Goal: Obtain resource: Download file/media

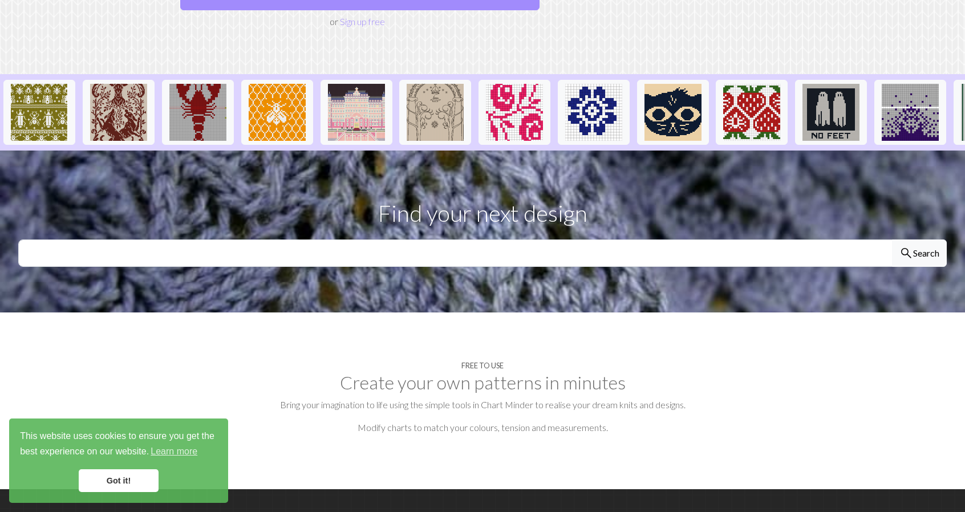
scroll to position [228, 0]
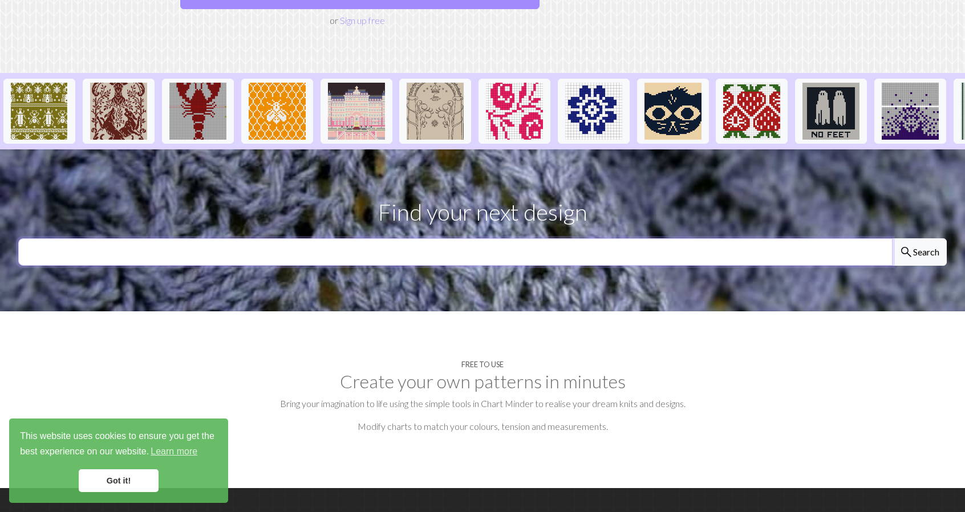
click at [266, 238] on input "text" at bounding box center [455, 251] width 874 height 27
type input "horse"
click at [892, 238] on button "search Search" at bounding box center [919, 251] width 55 height 27
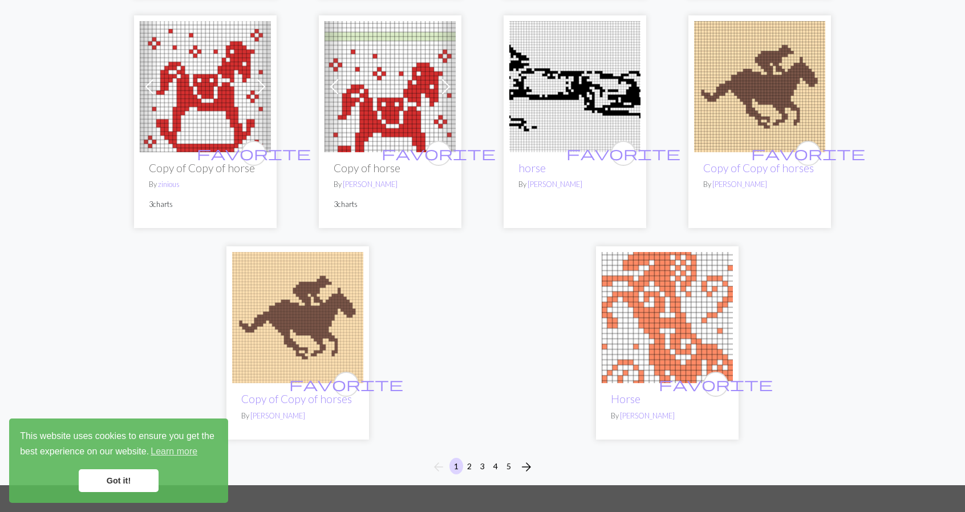
scroll to position [2851, 0]
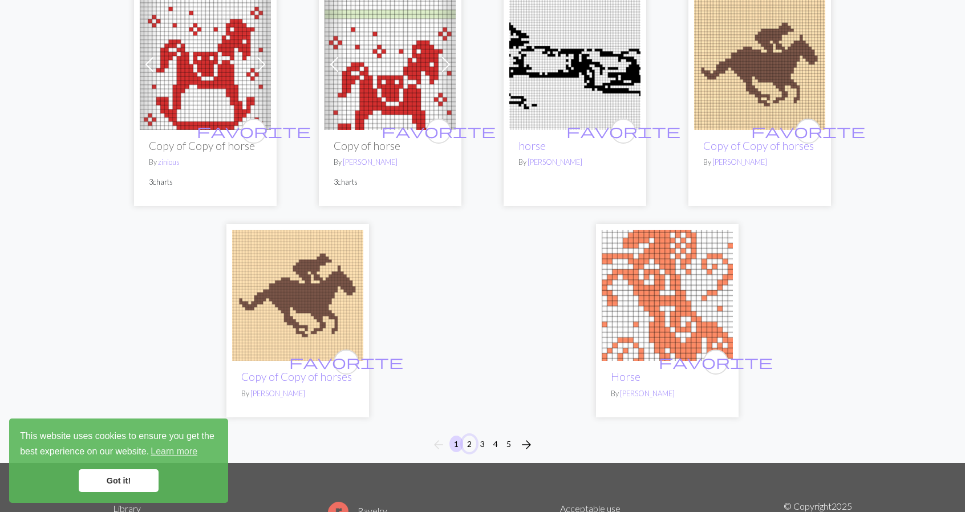
click at [468, 436] on button "2" at bounding box center [469, 444] width 14 height 17
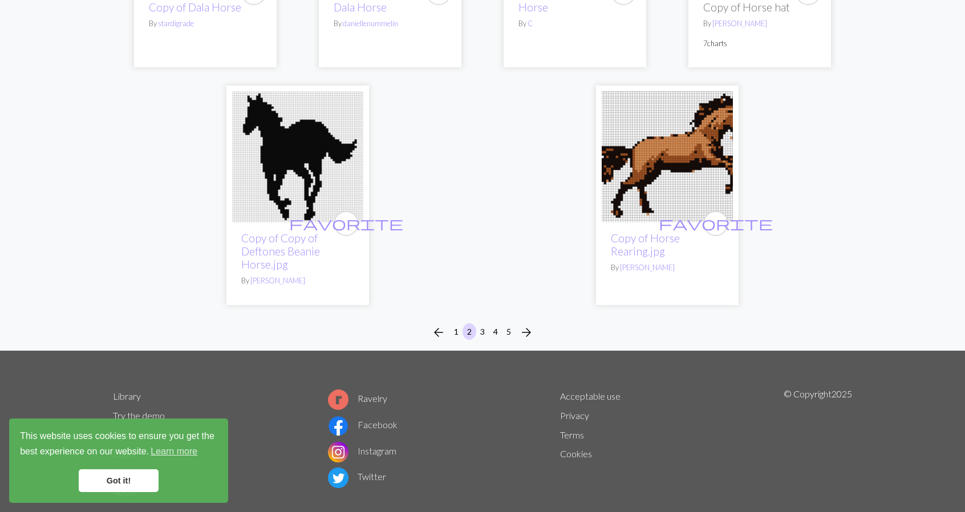
scroll to position [2908, 0]
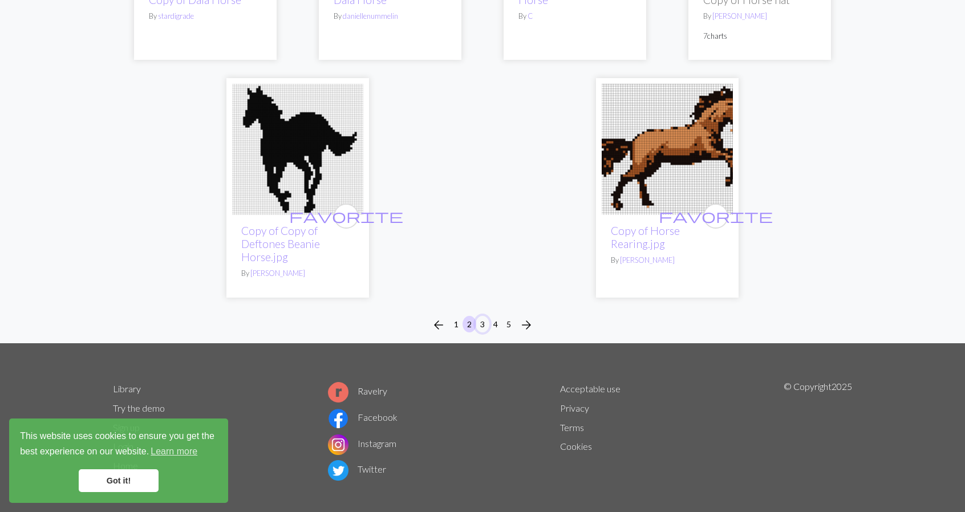
click at [482, 322] on button "3" at bounding box center [483, 324] width 14 height 17
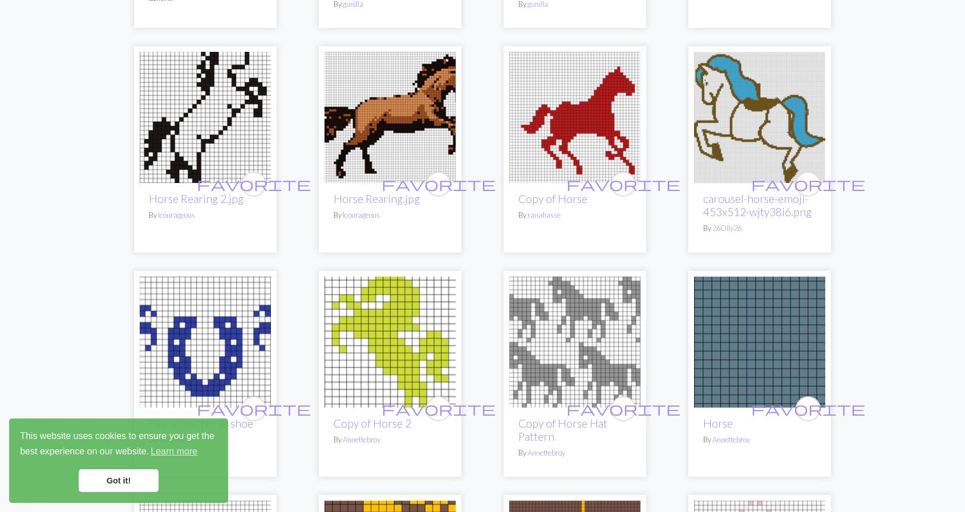
scroll to position [855, 0]
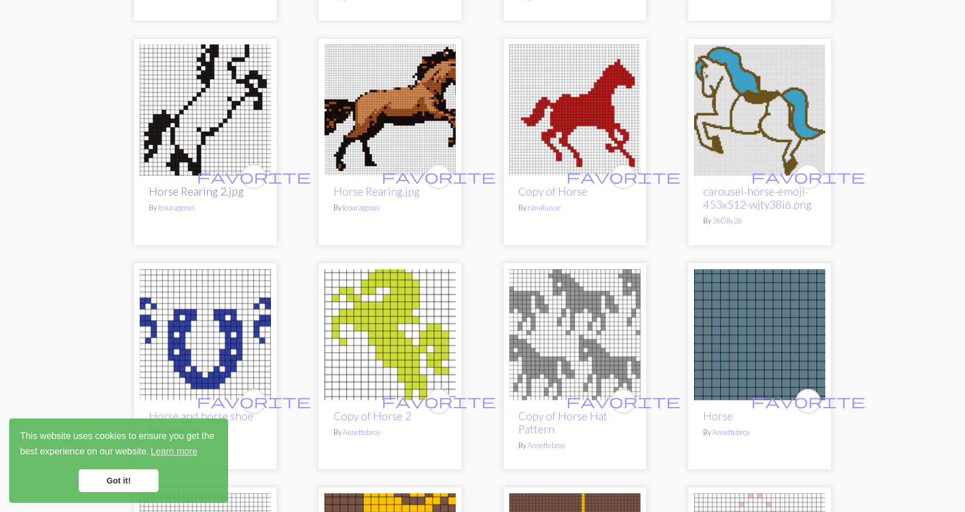
click at [187, 190] on link "Horse Rearing 2.jpg" at bounding box center [196, 191] width 95 height 13
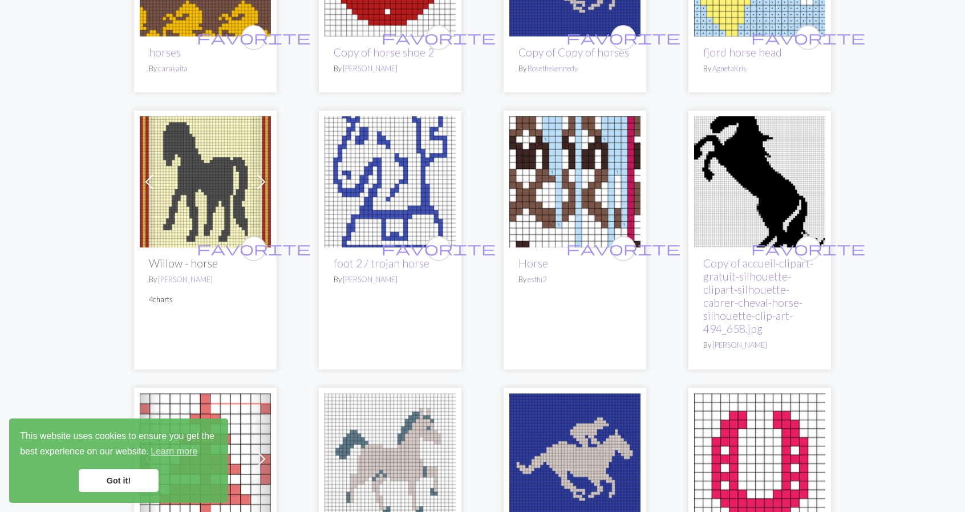
scroll to position [1710, 0]
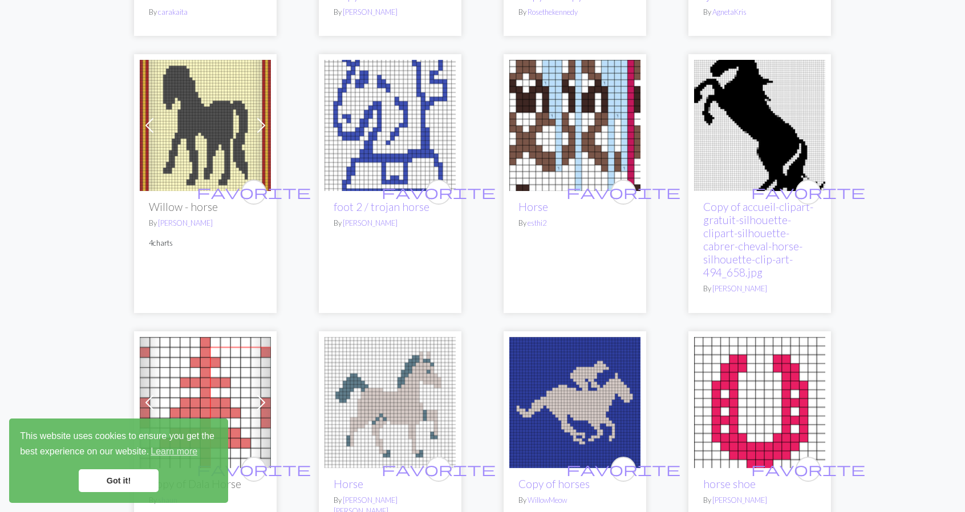
click at [766, 151] on img at bounding box center [759, 125] width 131 height 131
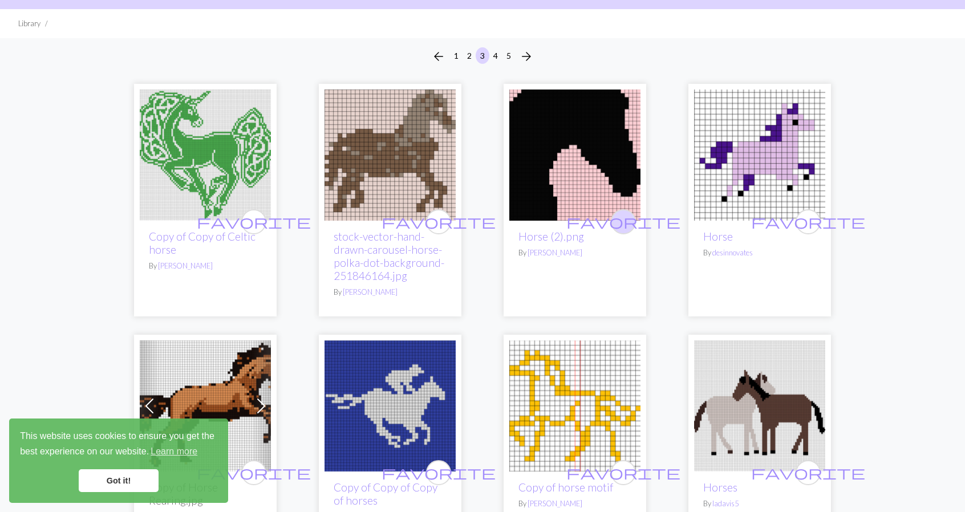
scroll to position [57, 0]
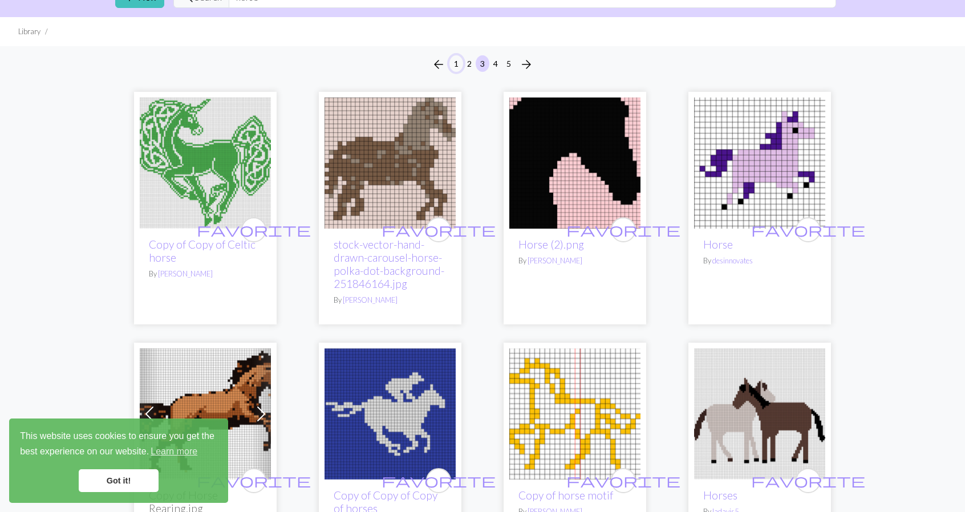
click at [453, 63] on button "1" at bounding box center [456, 63] width 14 height 17
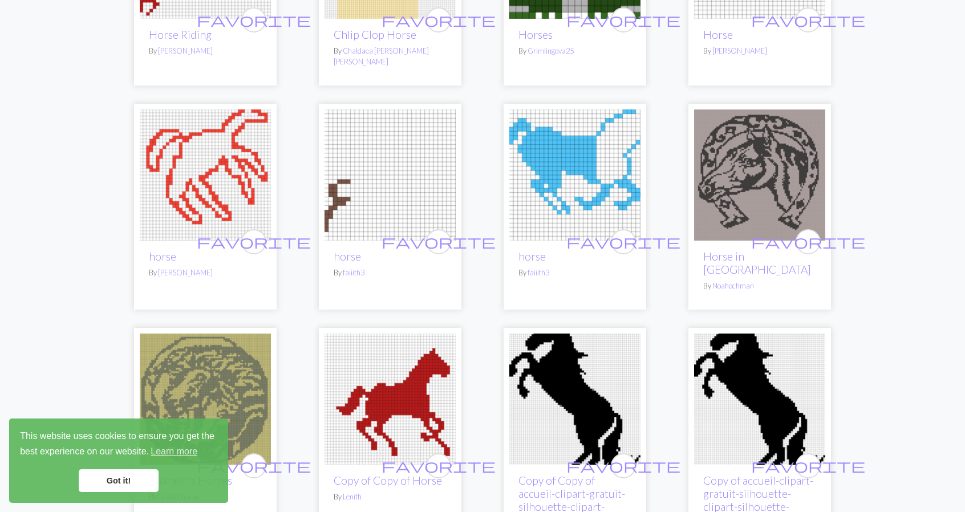
scroll to position [570, 0]
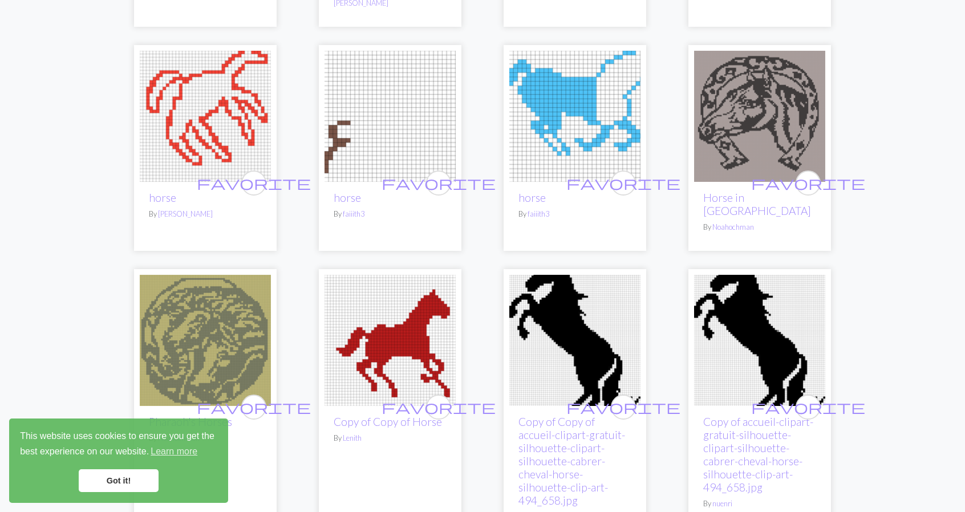
click at [589, 325] on img at bounding box center [574, 340] width 131 height 131
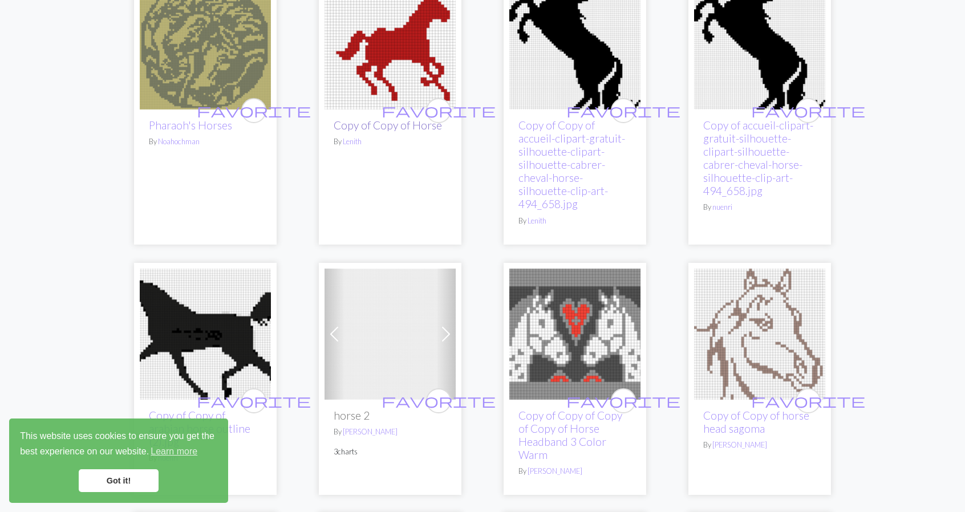
scroll to position [741, 0]
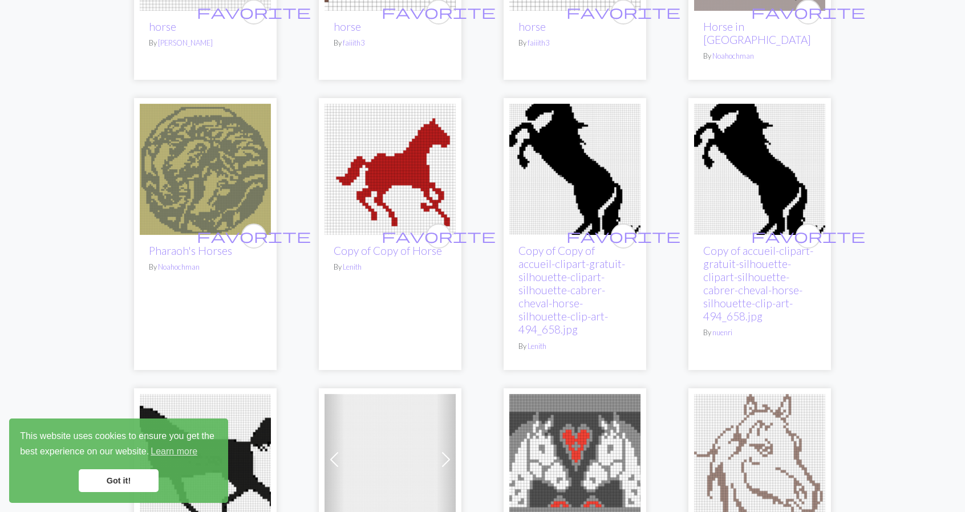
click at [380, 129] on img at bounding box center [389, 169] width 131 height 131
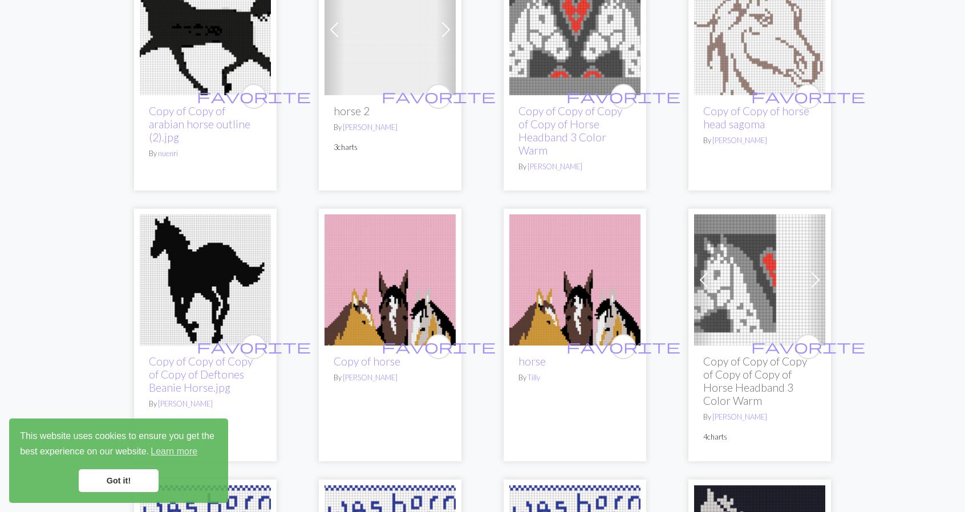
scroll to position [1197, 0]
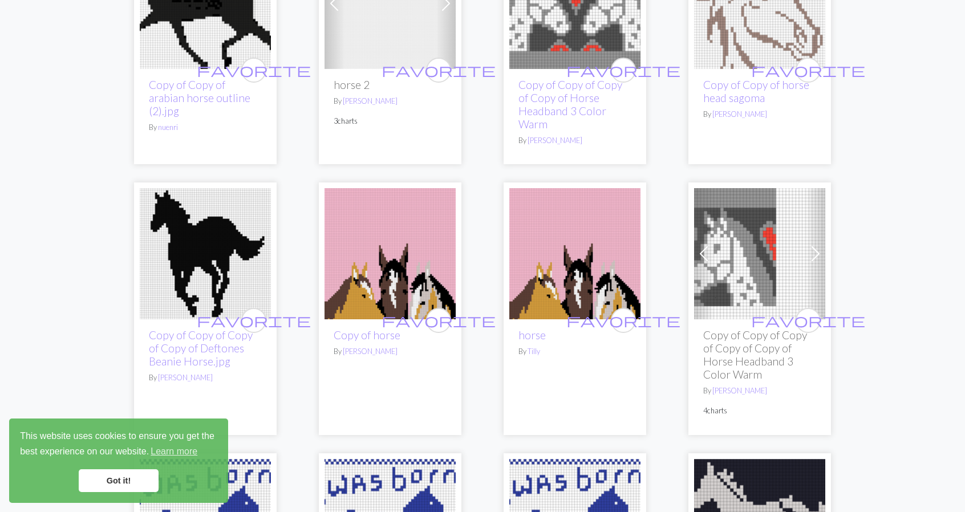
click at [212, 212] on img at bounding box center [205, 253] width 131 height 131
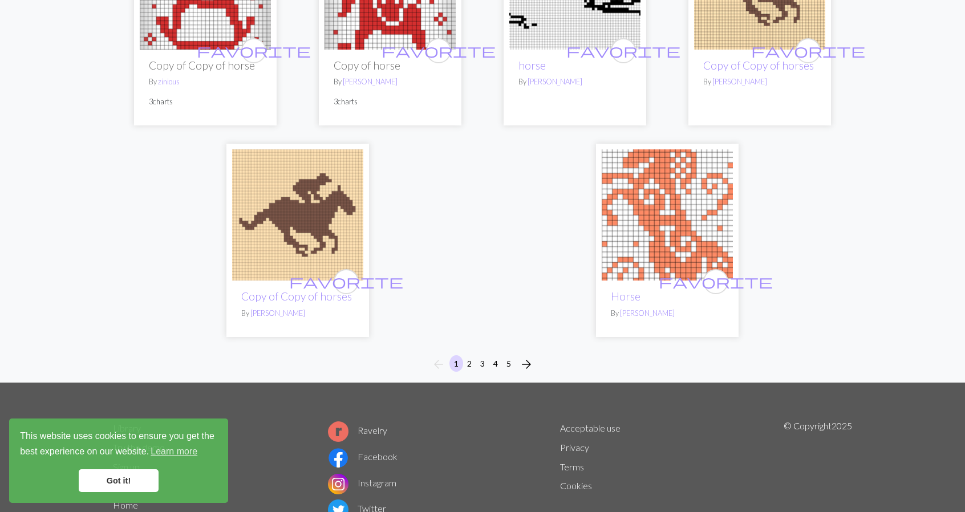
scroll to position [2932, 0]
click at [497, 355] on button "4" at bounding box center [496, 363] width 14 height 17
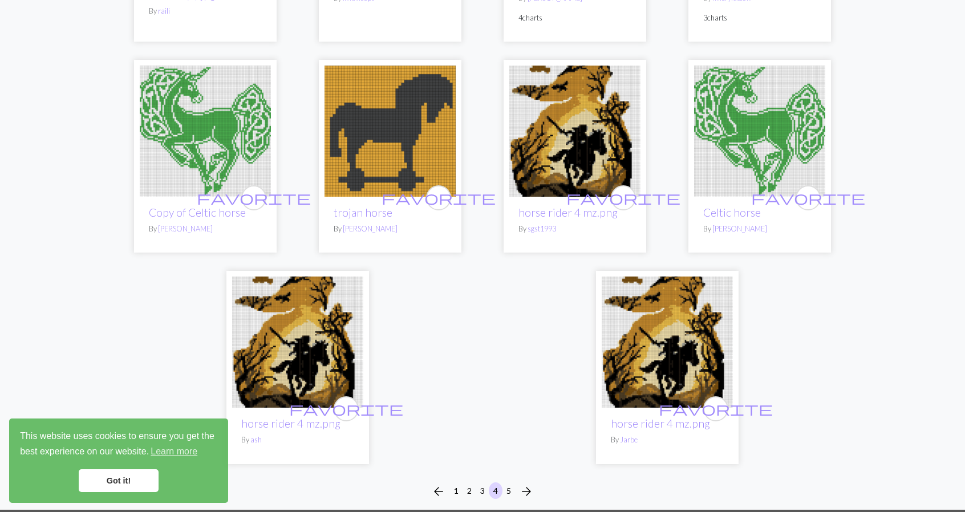
scroll to position [2680, 0]
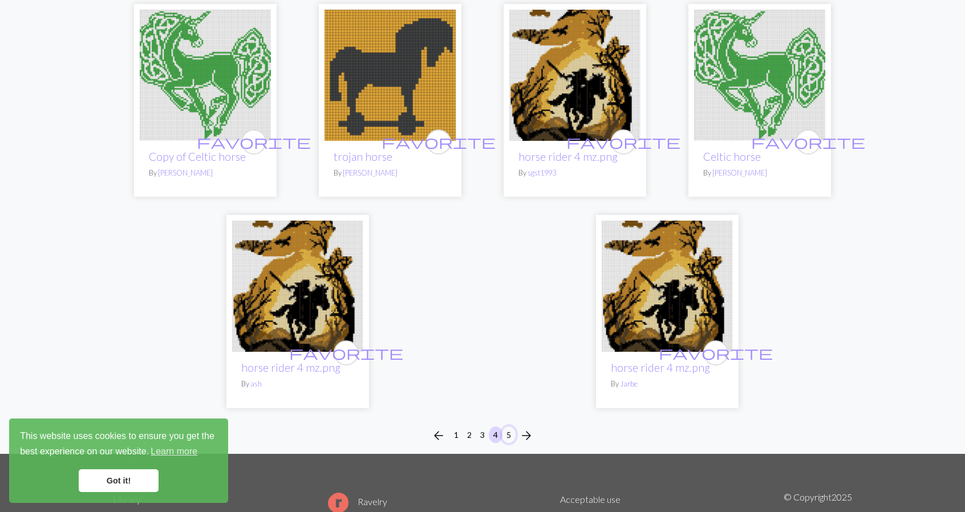
click at [509, 435] on button "5" at bounding box center [509, 434] width 14 height 17
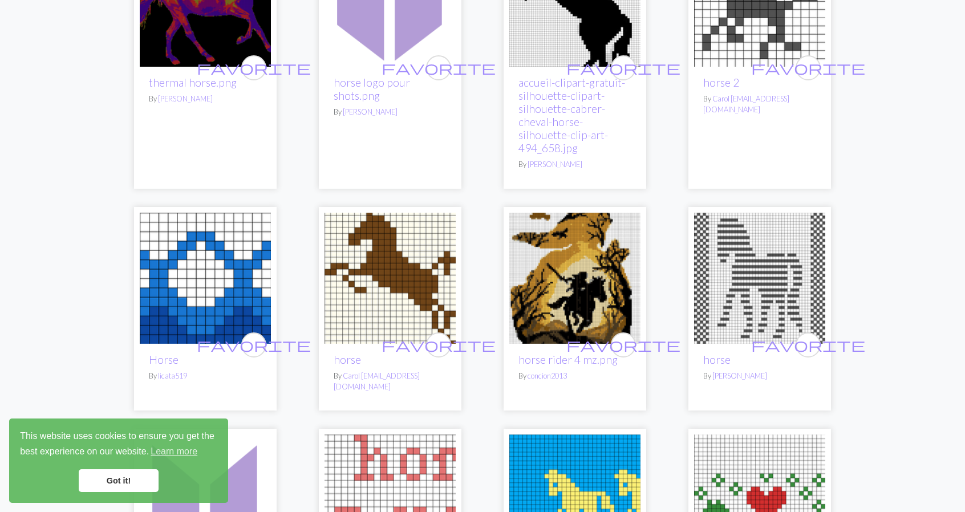
scroll to position [228, 0]
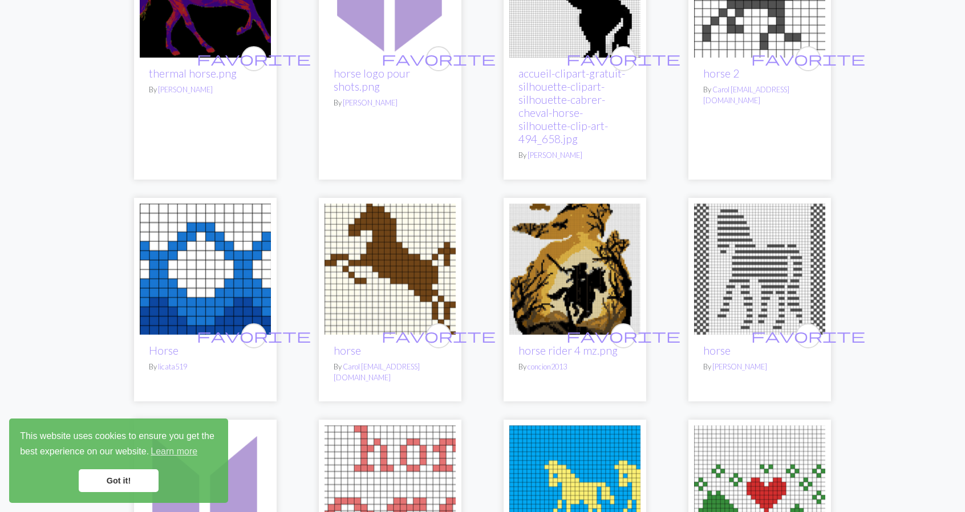
click at [389, 282] on img at bounding box center [389, 269] width 131 height 131
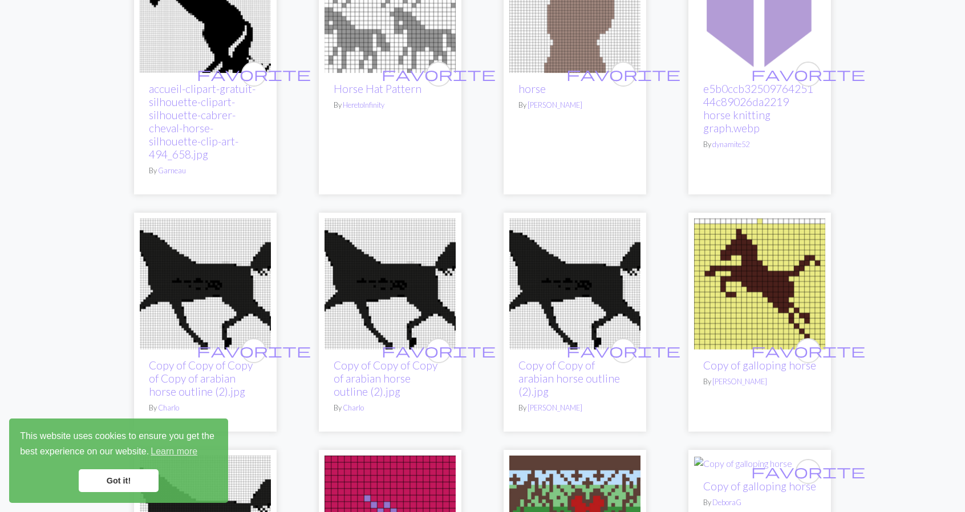
scroll to position [1197, 0]
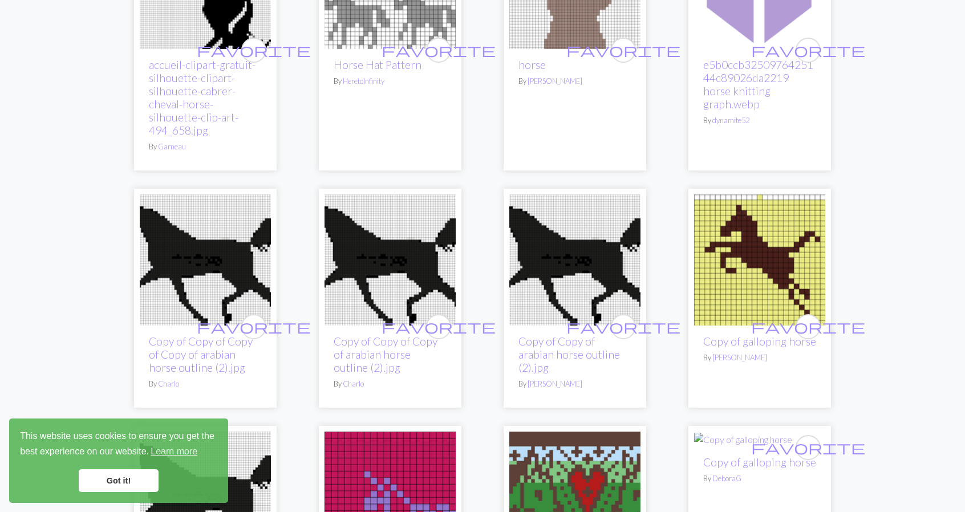
click at [756, 243] on img at bounding box center [759, 259] width 131 height 131
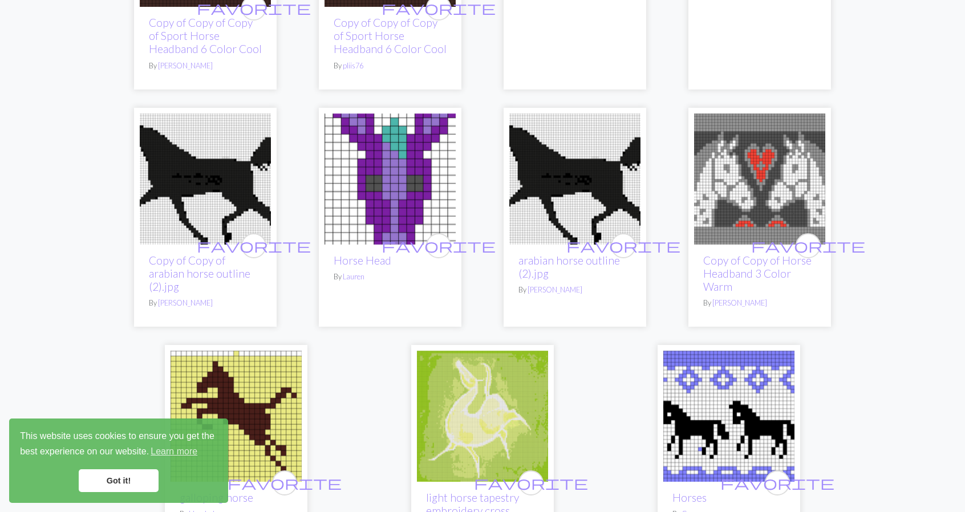
scroll to position [2110, 0]
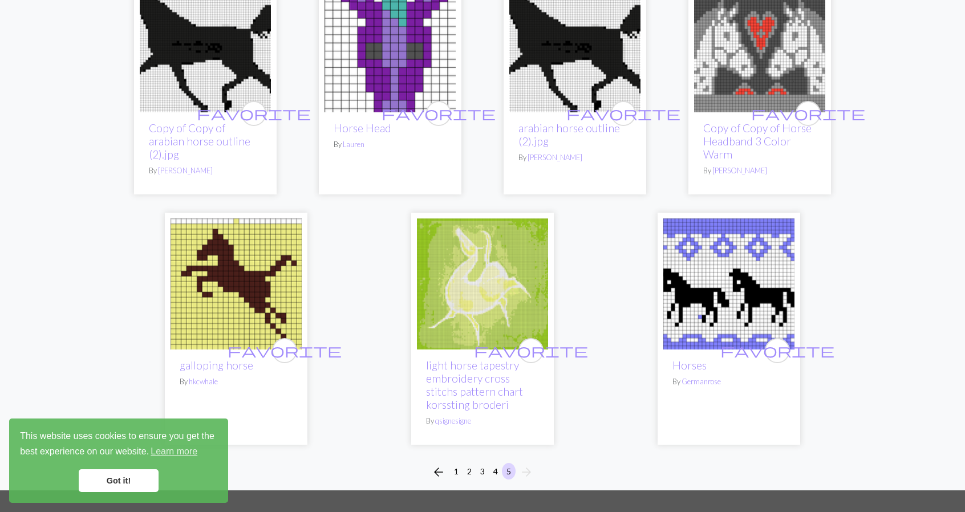
click at [236, 271] on img at bounding box center [235, 283] width 131 height 131
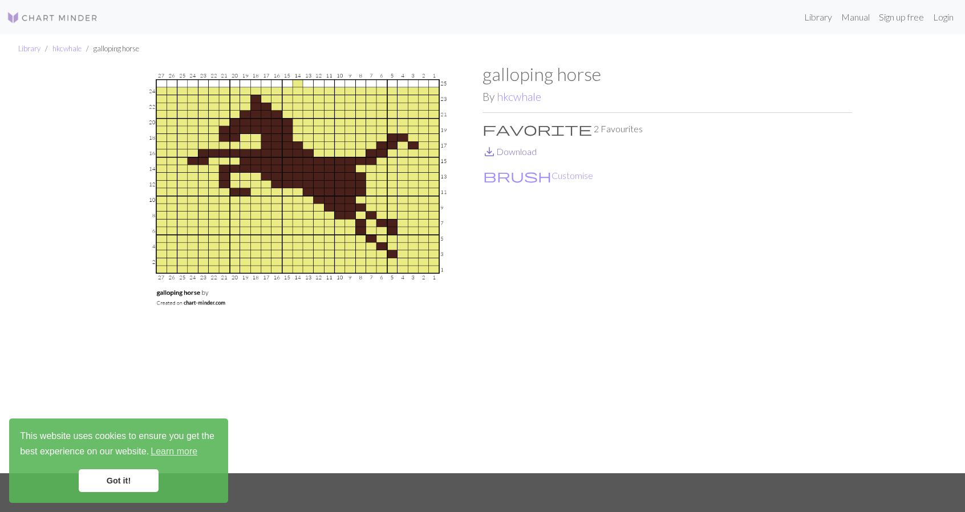
click at [513, 151] on link "save_alt Download" at bounding box center [509, 151] width 54 height 11
click at [511, 152] on link "save_alt Download" at bounding box center [509, 151] width 54 height 11
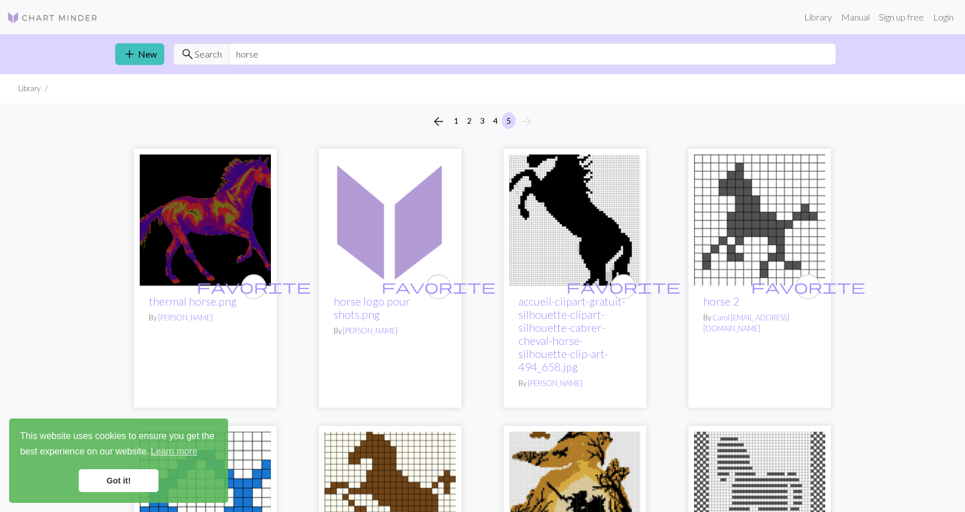
click at [574, 256] on img at bounding box center [574, 220] width 131 height 131
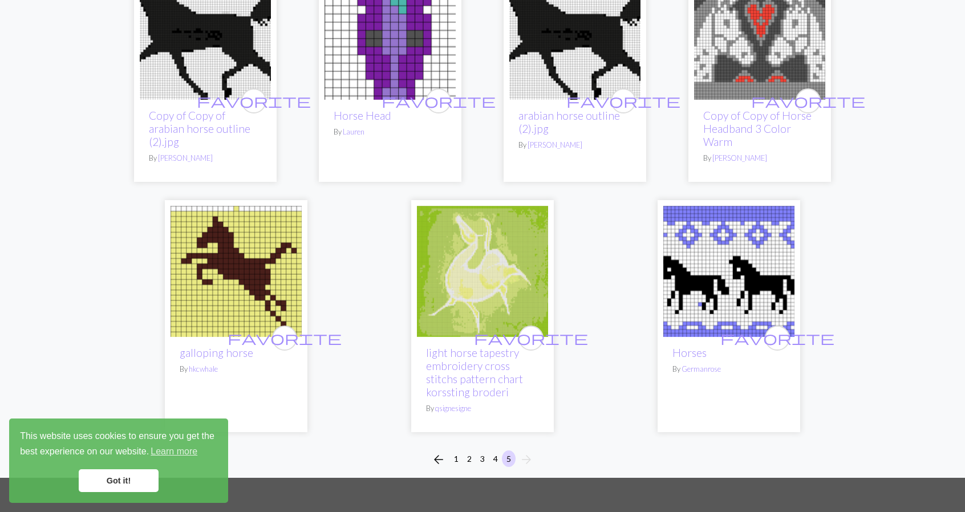
scroll to position [2167, 0]
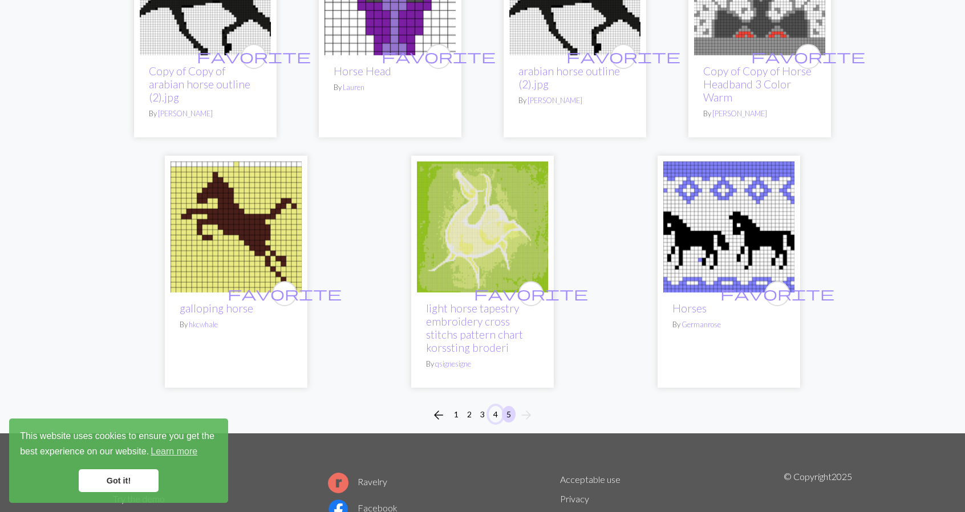
click at [497, 406] on button "4" at bounding box center [496, 414] width 14 height 17
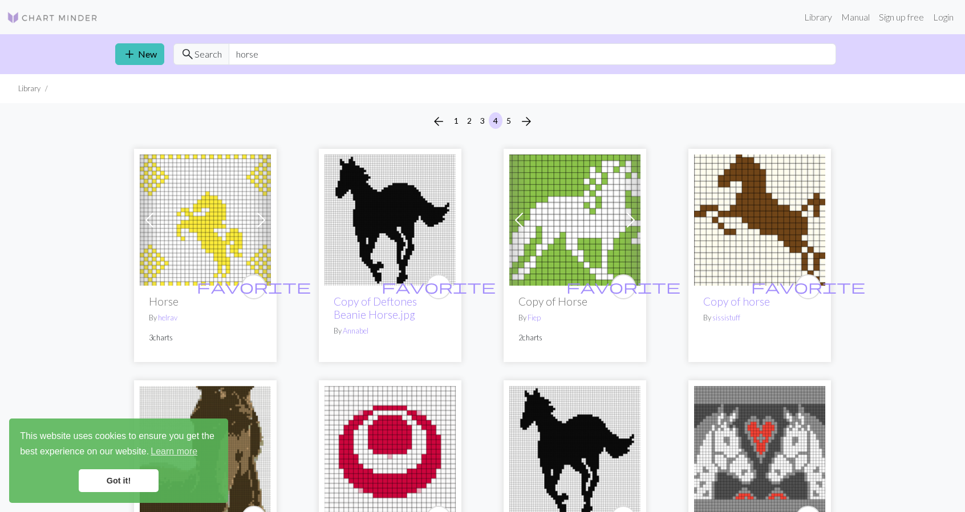
click at [390, 234] on img at bounding box center [389, 220] width 131 height 131
click at [204, 238] on img at bounding box center [205, 220] width 131 height 131
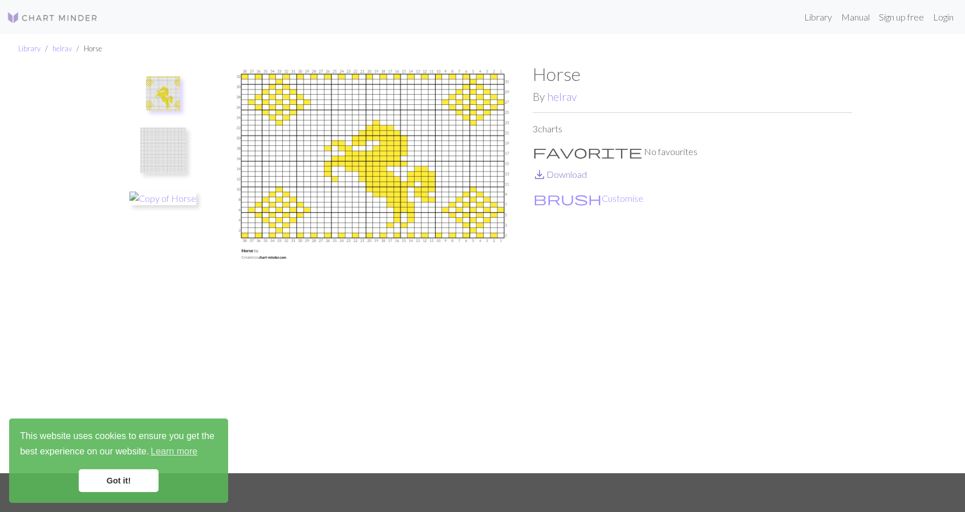
click at [554, 174] on link "save_alt Download" at bounding box center [560, 174] width 54 height 11
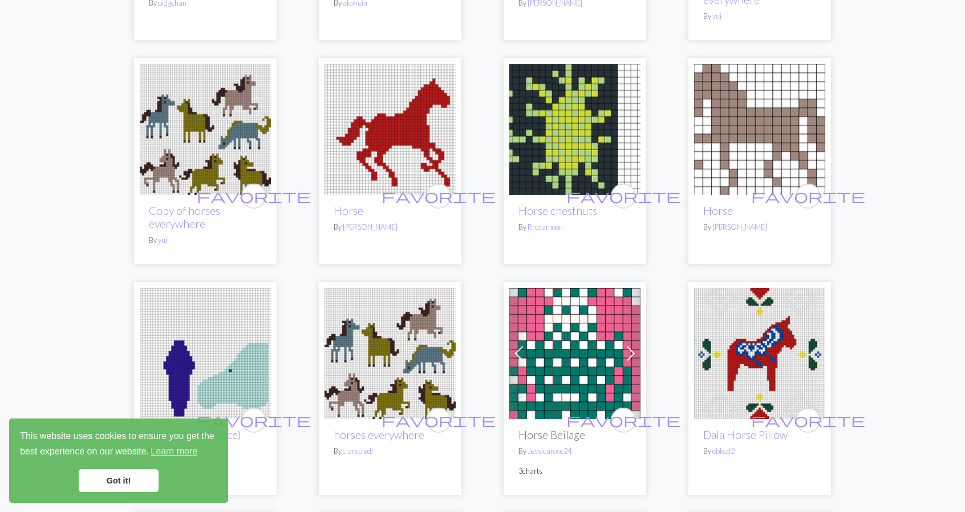
scroll to position [1710, 0]
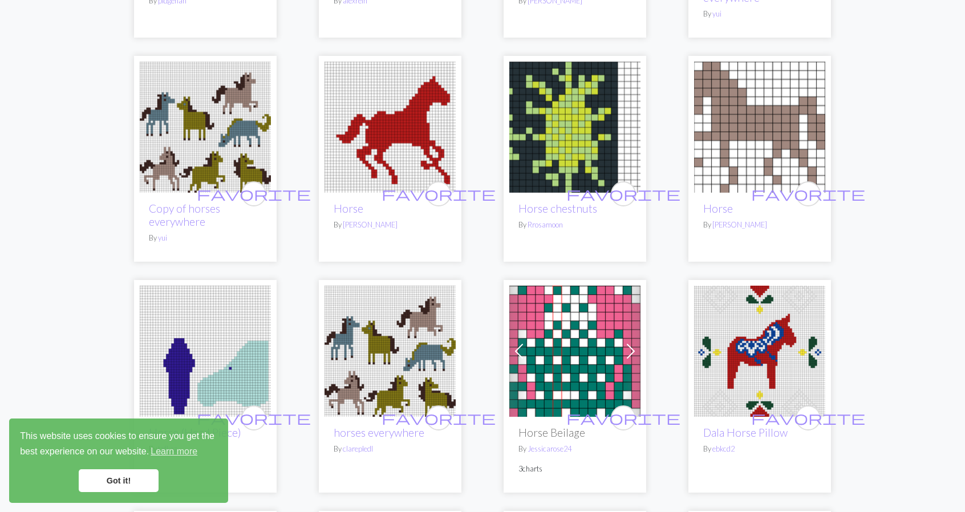
click at [750, 134] on img at bounding box center [759, 127] width 131 height 131
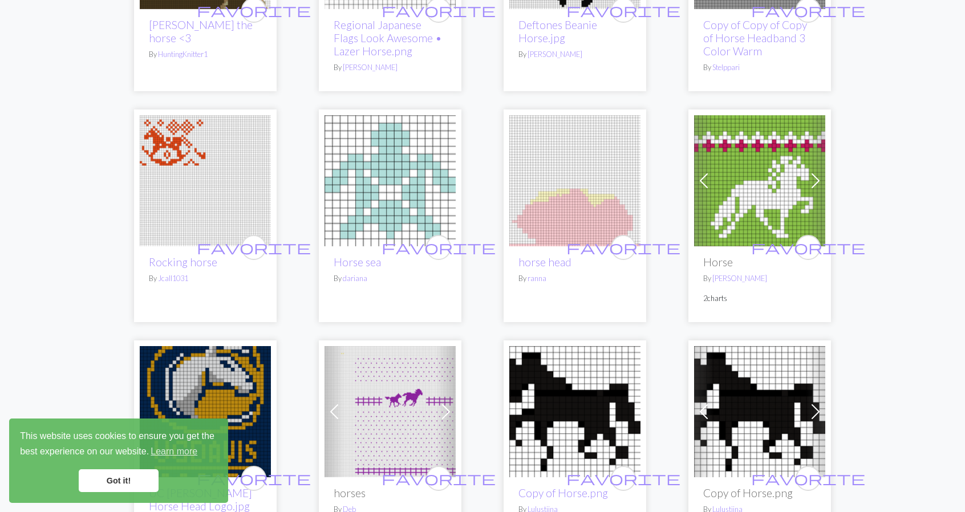
scroll to position [627, 0]
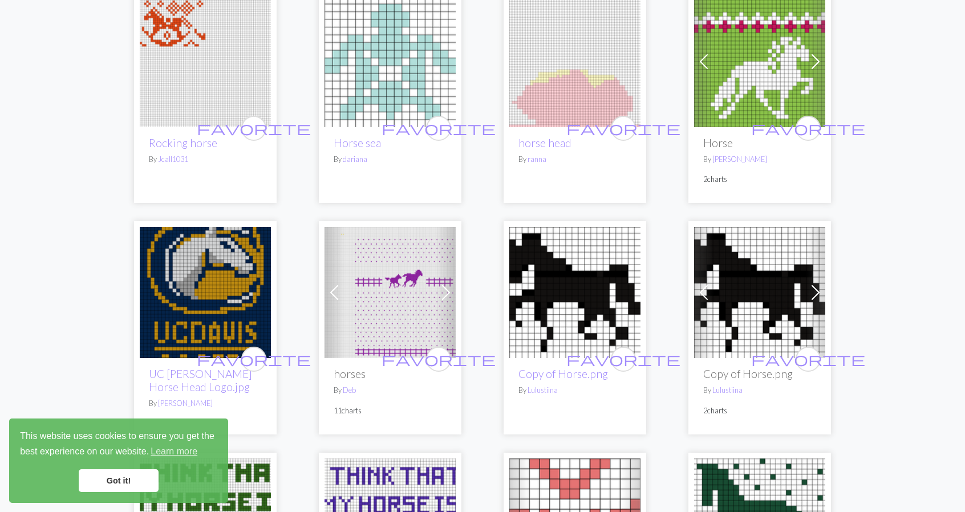
click at [772, 79] on img at bounding box center [759, 61] width 131 height 131
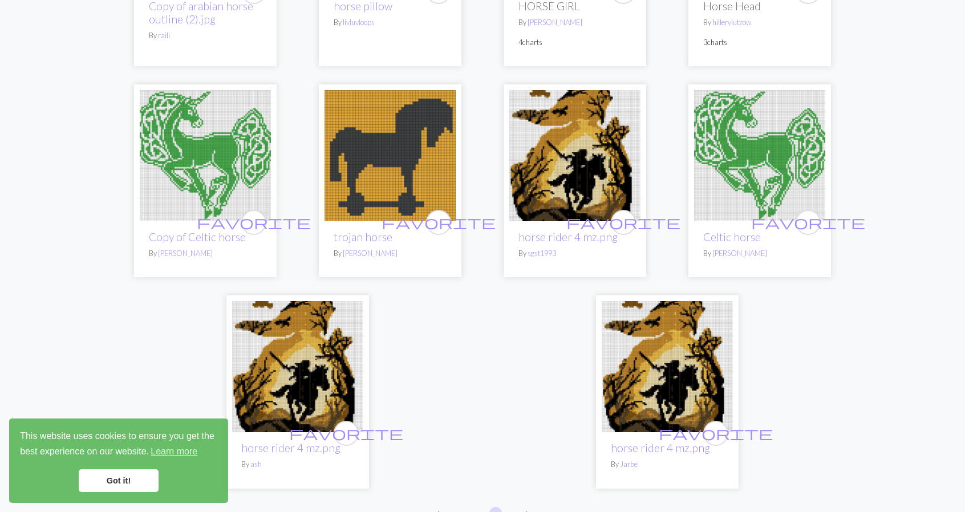
scroll to position [2623, 0]
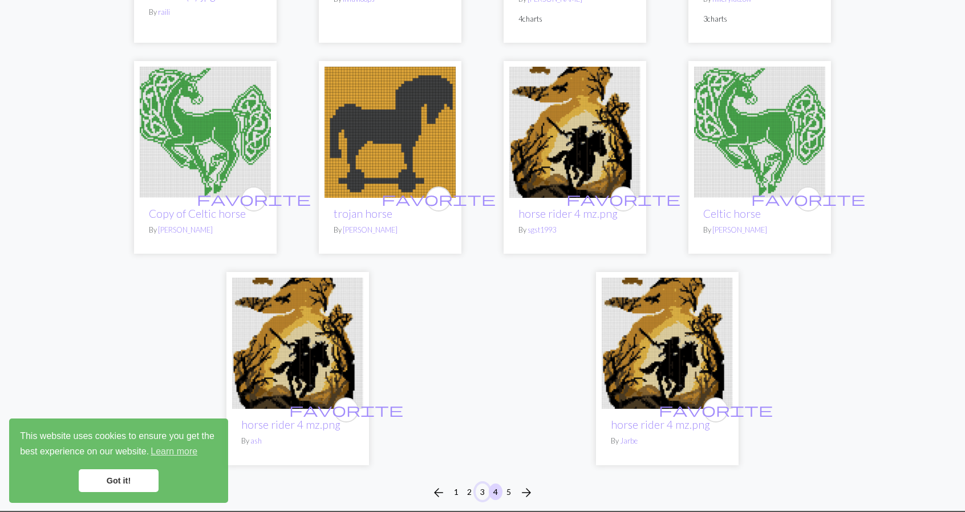
click at [483, 492] on button "3" at bounding box center [483, 491] width 14 height 17
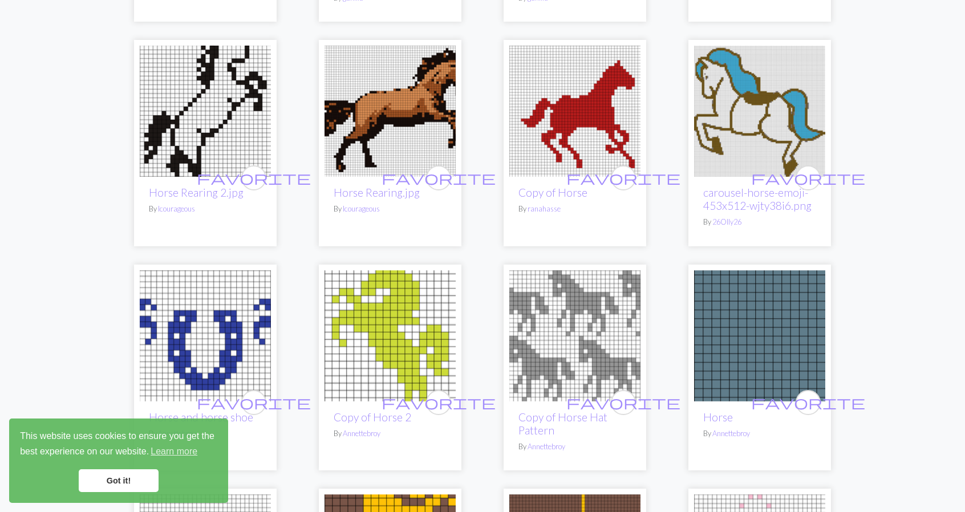
scroll to position [855, 0]
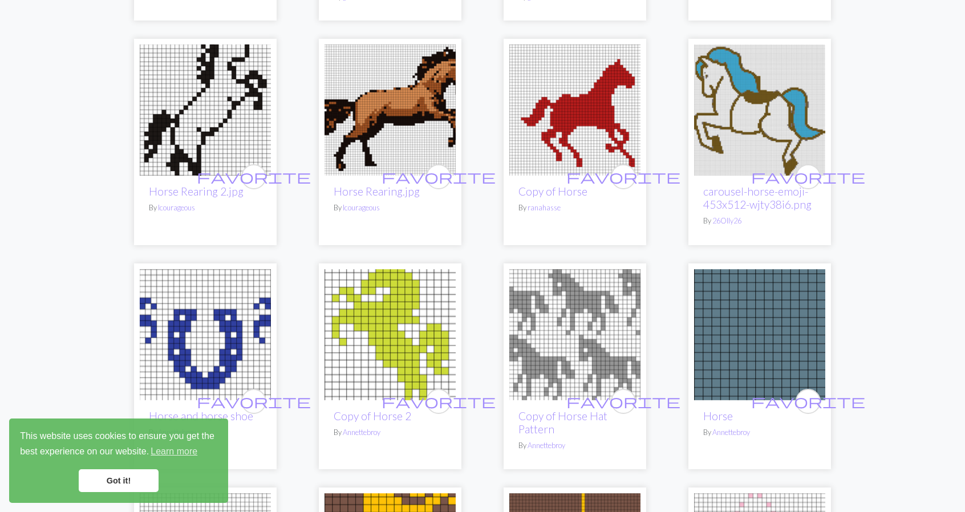
click at [205, 129] on img at bounding box center [205, 109] width 131 height 131
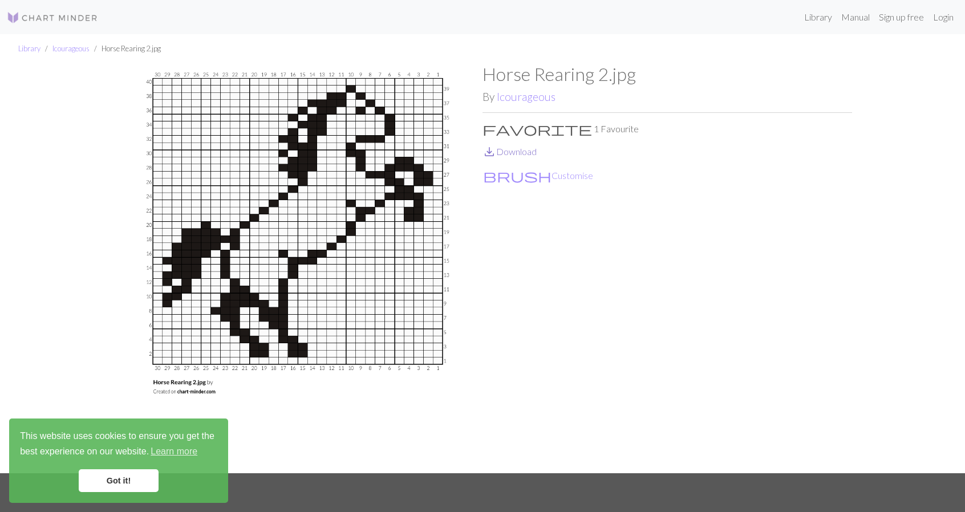
click at [515, 152] on link "save_alt Download" at bounding box center [509, 151] width 54 height 11
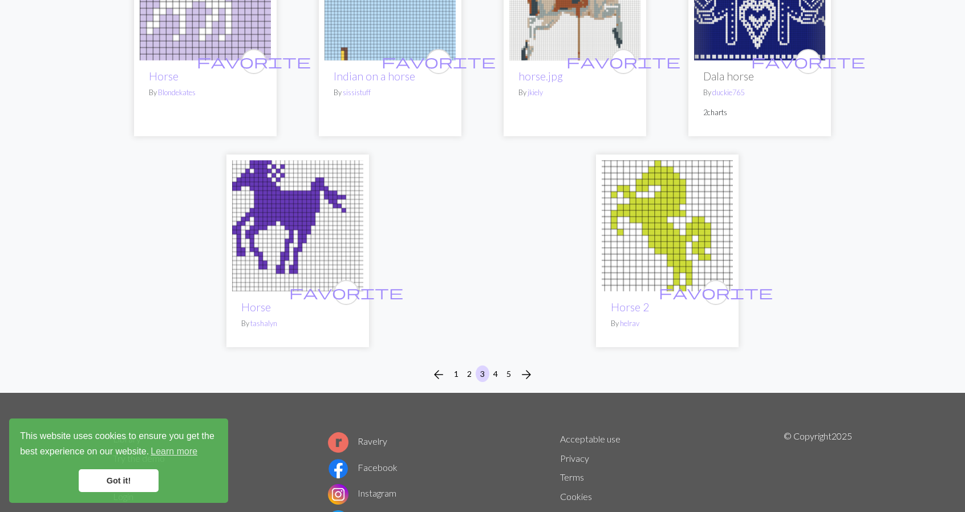
scroll to position [2794, 0]
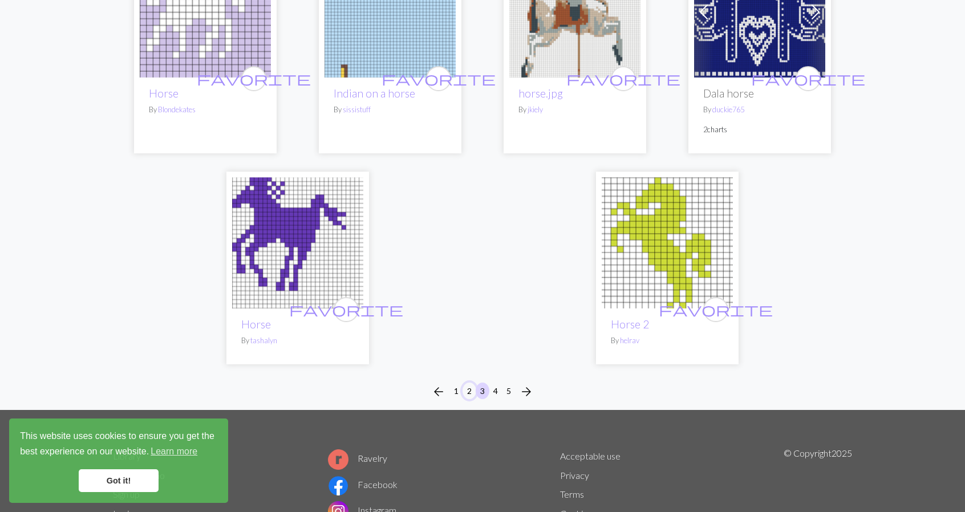
click at [470, 389] on button "2" at bounding box center [469, 391] width 14 height 17
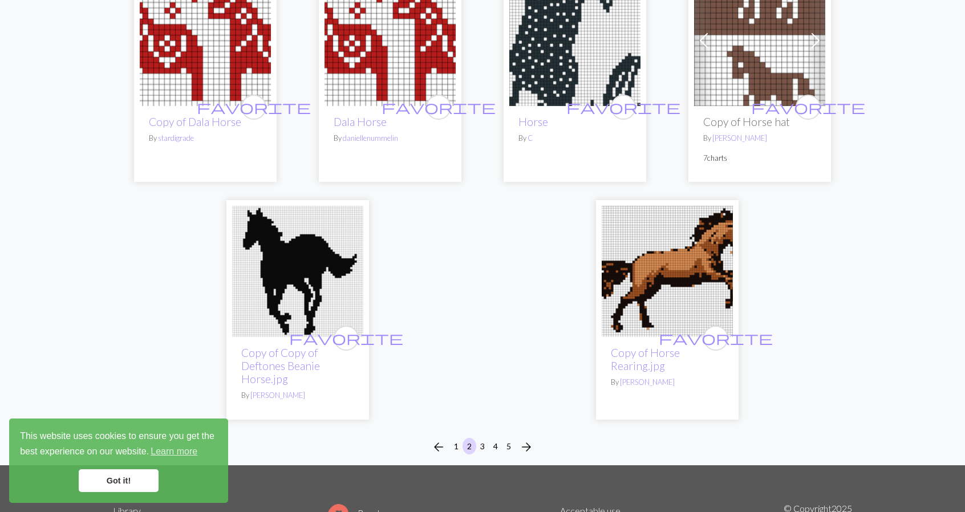
scroll to position [2908, 0]
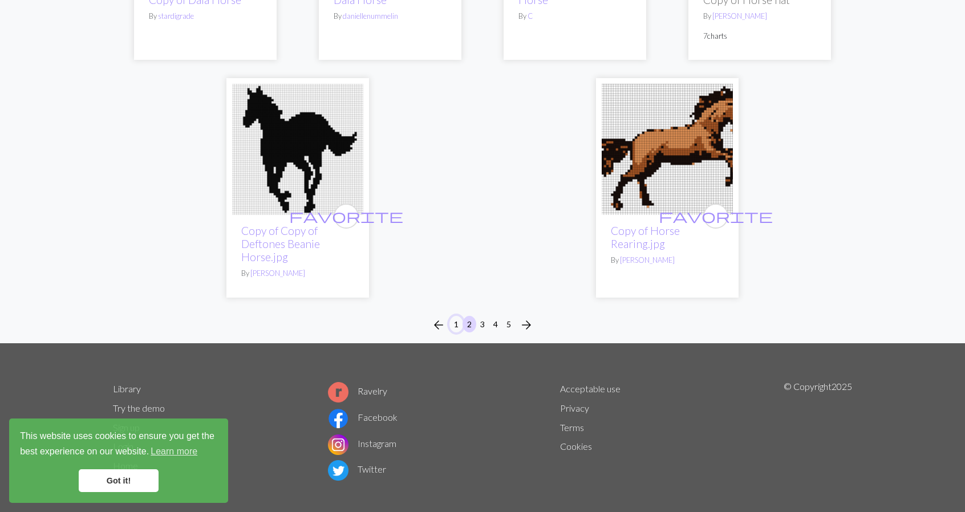
click at [456, 323] on button "1" at bounding box center [456, 324] width 14 height 17
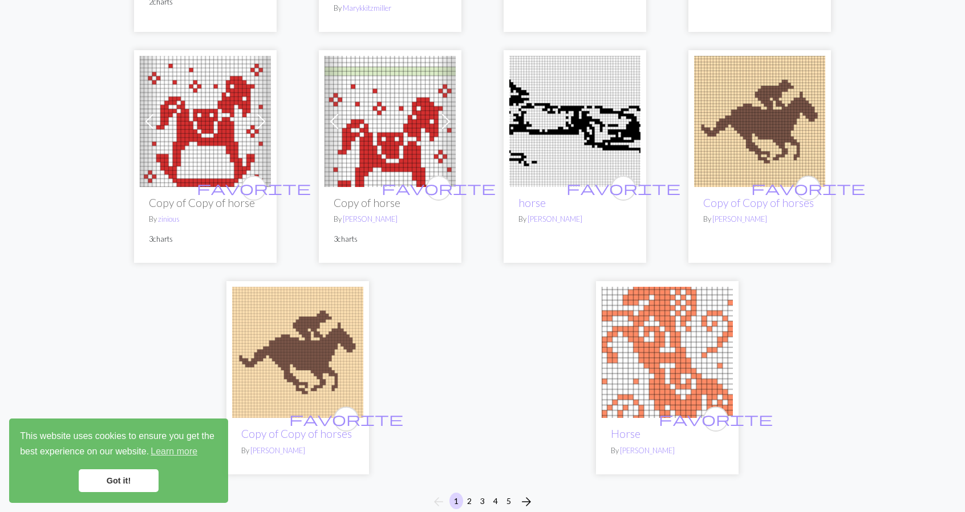
scroll to position [2851, 0]
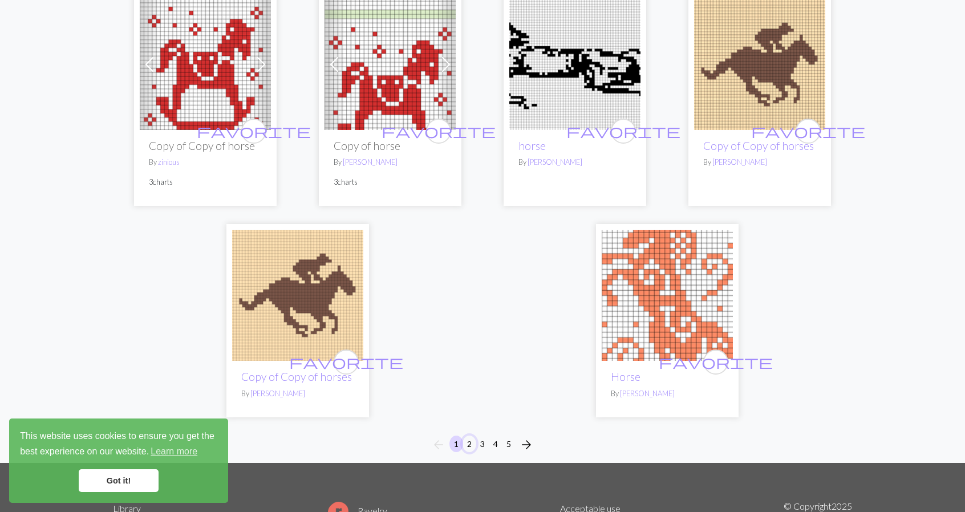
click at [469, 436] on button "2" at bounding box center [469, 444] width 14 height 17
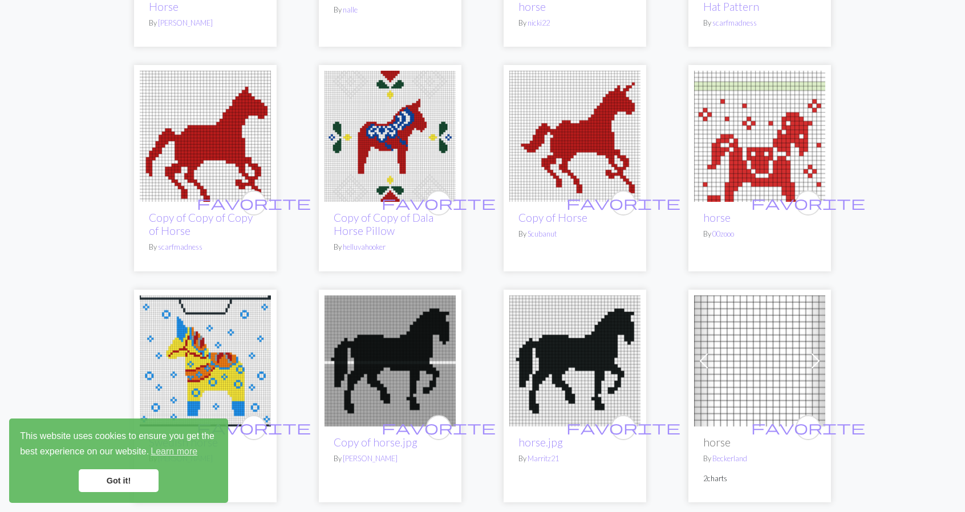
scroll to position [2224, 0]
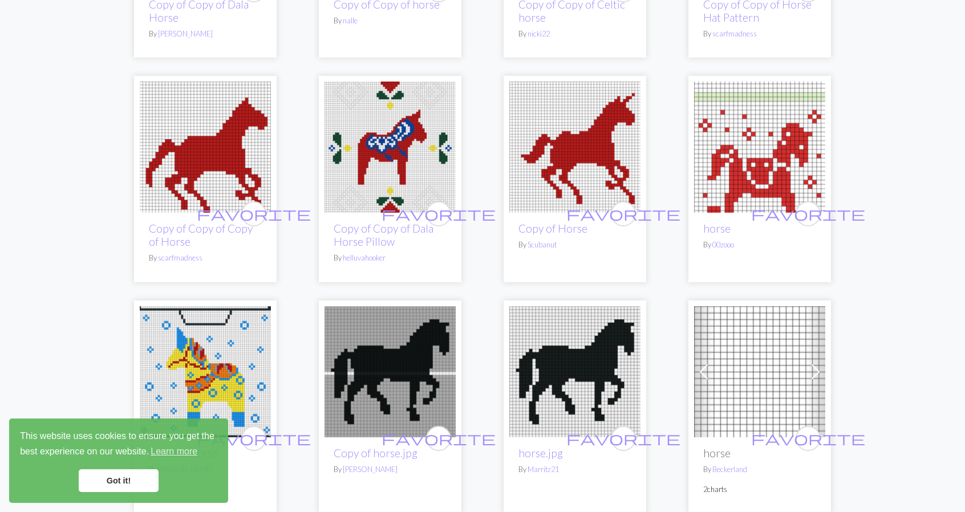
click at [206, 166] on img at bounding box center [205, 147] width 131 height 131
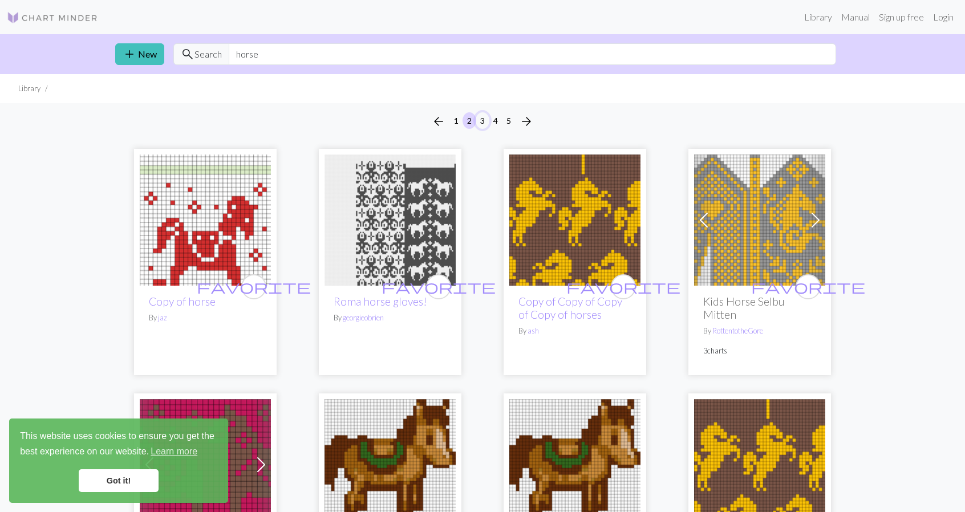
click at [482, 123] on button "3" at bounding box center [483, 120] width 14 height 17
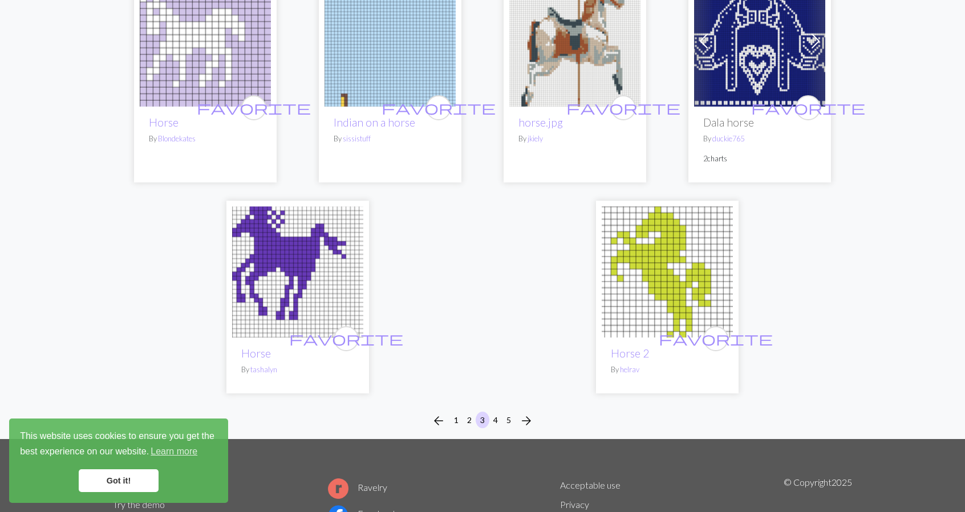
scroll to position [2851, 0]
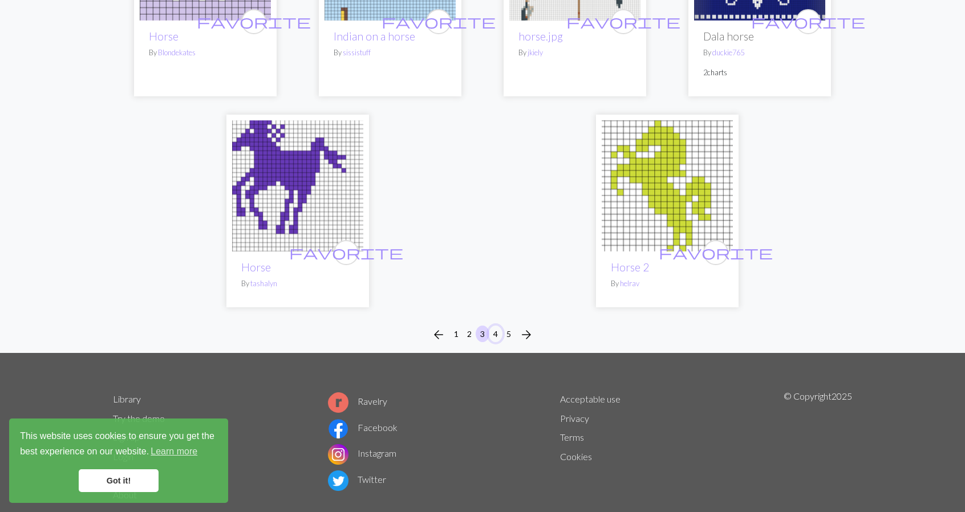
click at [494, 327] on button "4" at bounding box center [496, 334] width 14 height 17
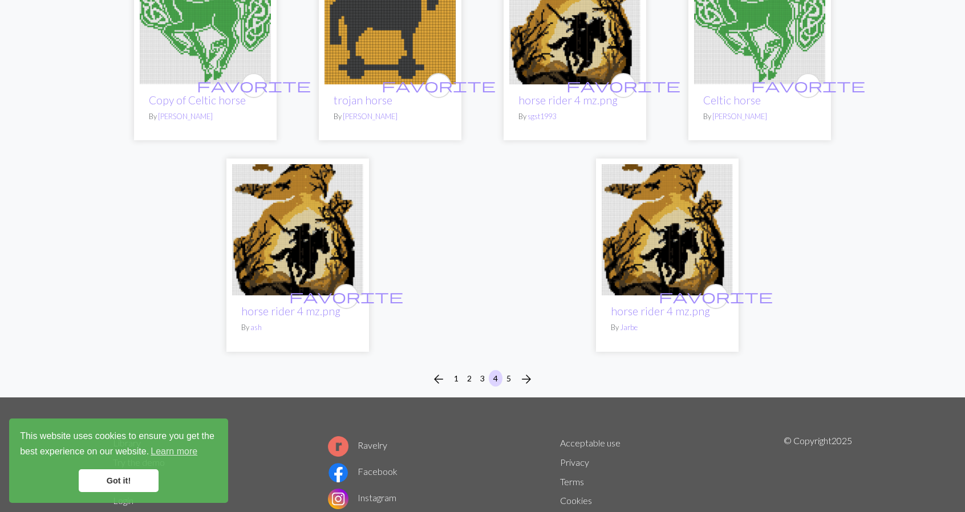
scroll to position [2737, 0]
click at [509, 379] on button "5" at bounding box center [509, 377] width 14 height 17
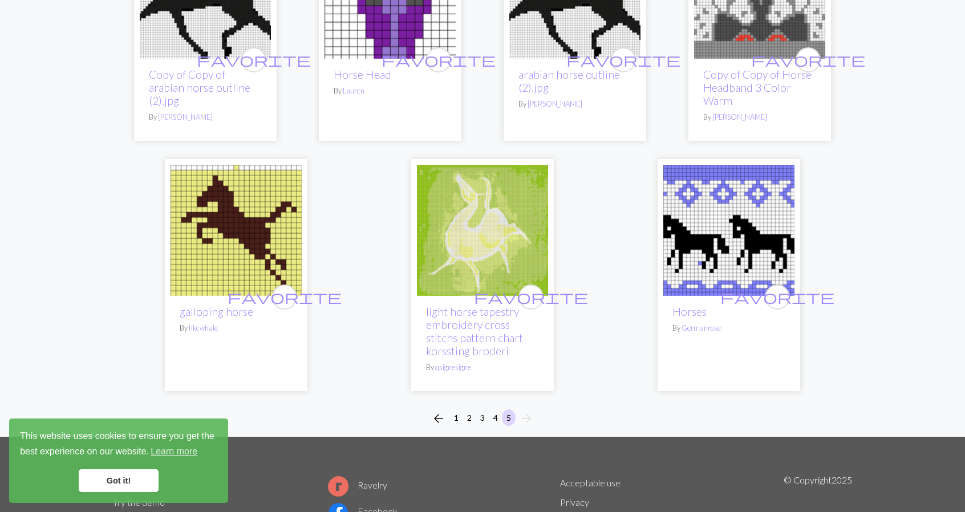
scroll to position [2224, 0]
